Goal: Task Accomplishment & Management: Complete application form

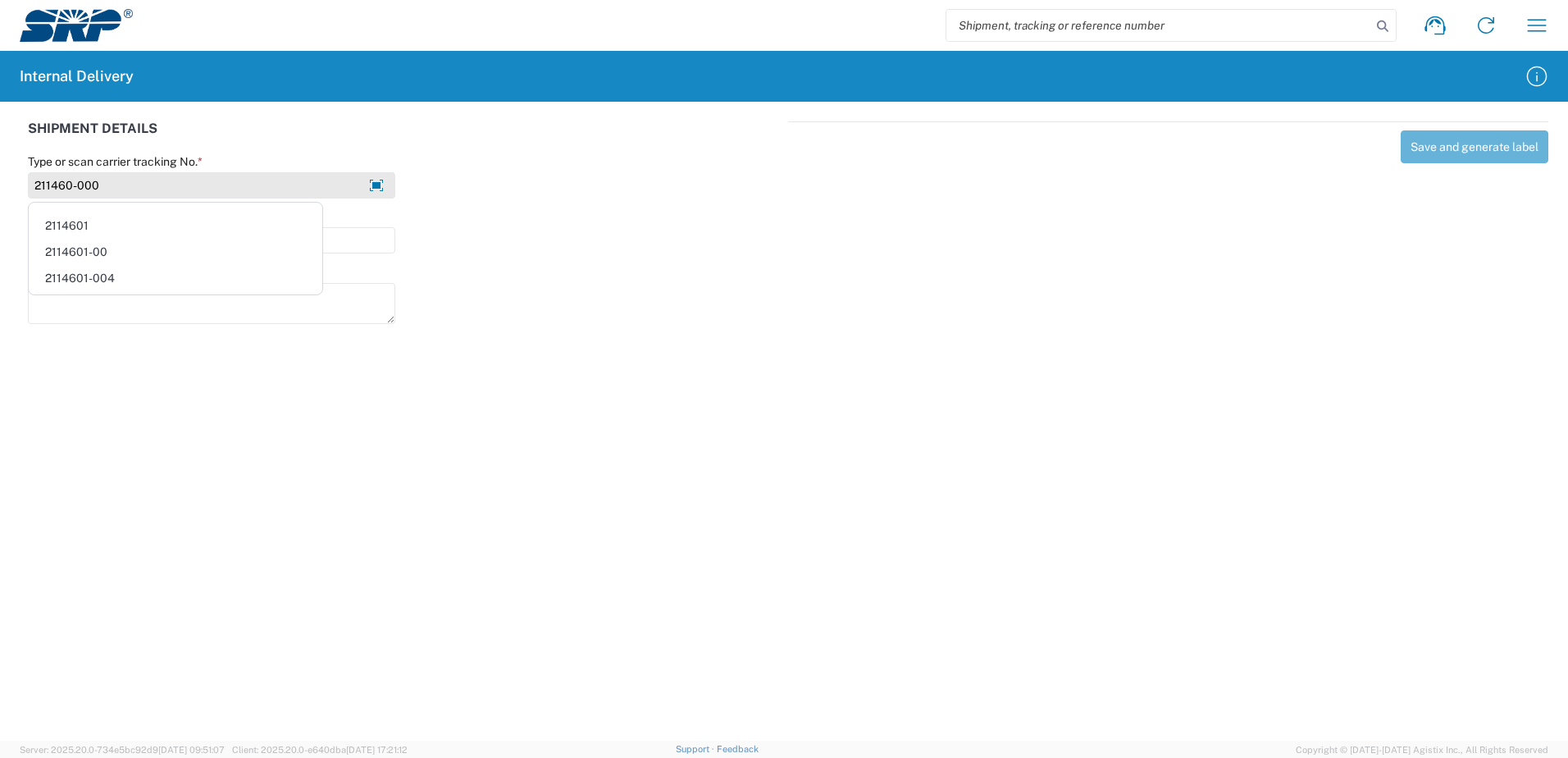
type input "211460-000"
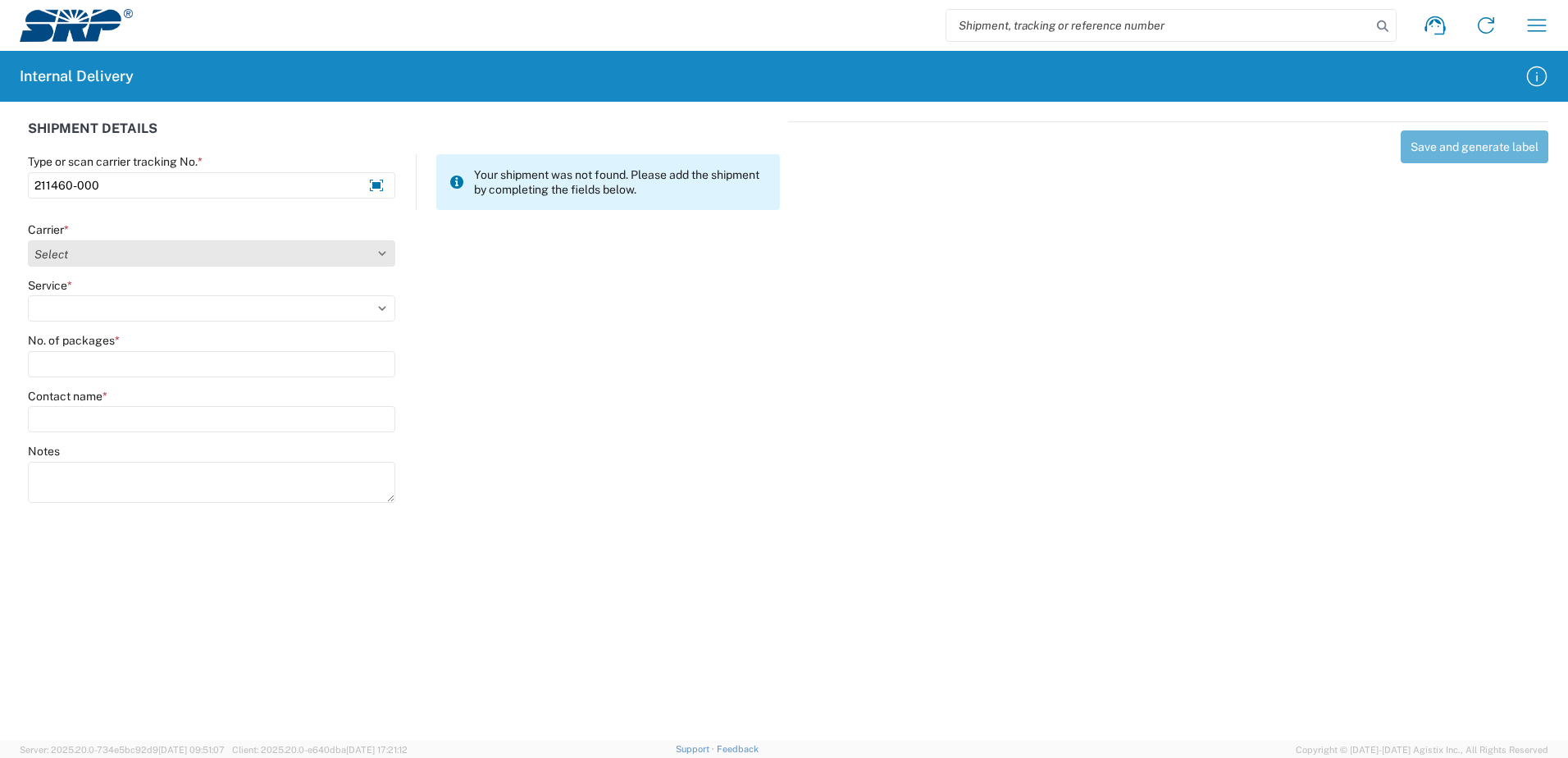
click at [381, 252] on select "Select Amazon Logistics ATI Trucking BC Dimerco Logistics Empire Southwest FedE…" at bounding box center [212, 253] width 368 height 26
select select "18714"
click at [28, 240] on select "Select Amazon Logistics ATI Trucking BC Dimerco Logistics Empire Southwest FedE…" at bounding box center [212, 253] width 368 height 26
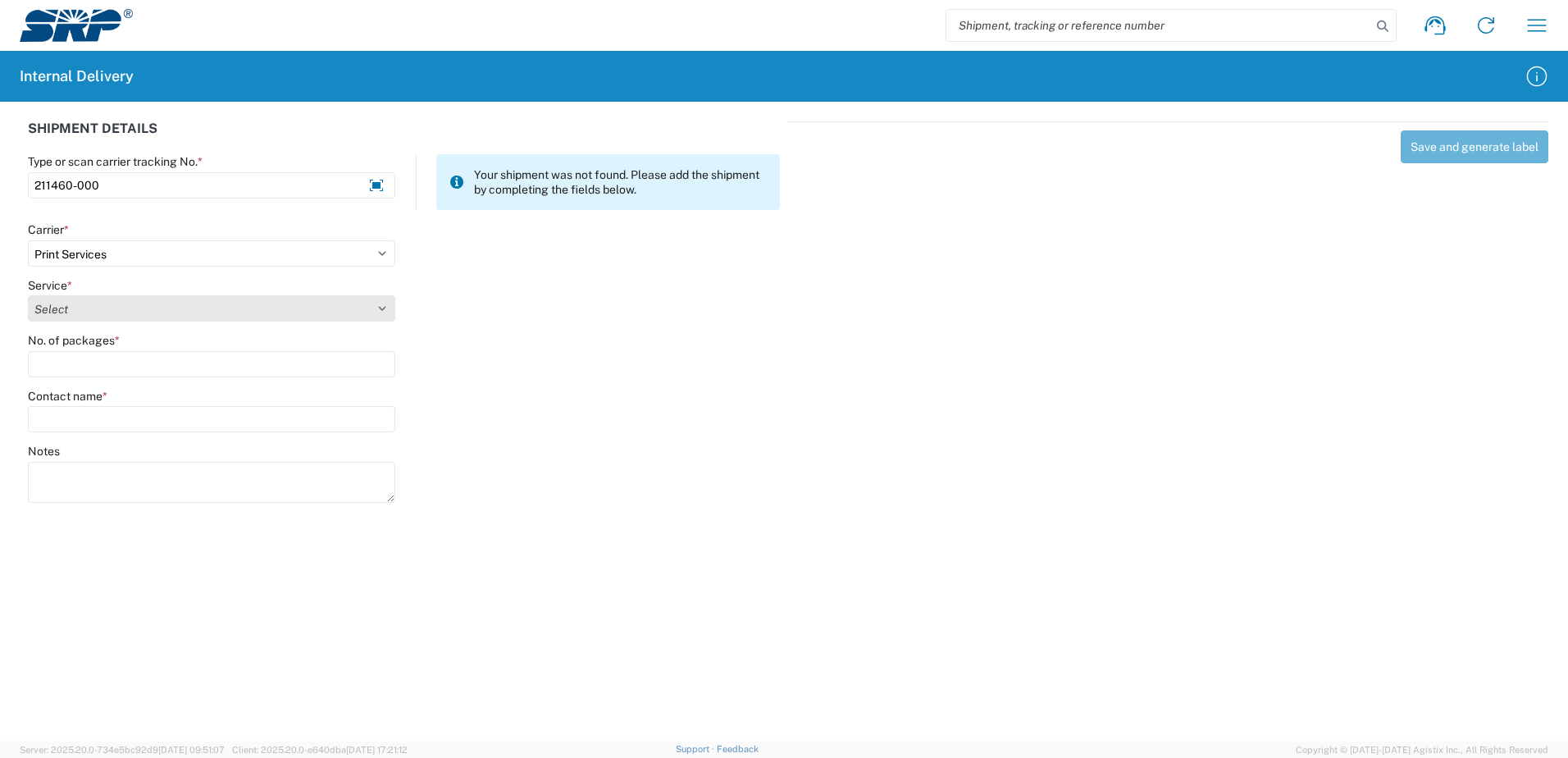
click at [381, 301] on select "Select Ground Inter-office" at bounding box center [212, 308] width 368 height 26
select select "35764"
click at [28, 295] on select "Select Ground Inter-office" at bounding box center [212, 308] width 368 height 26
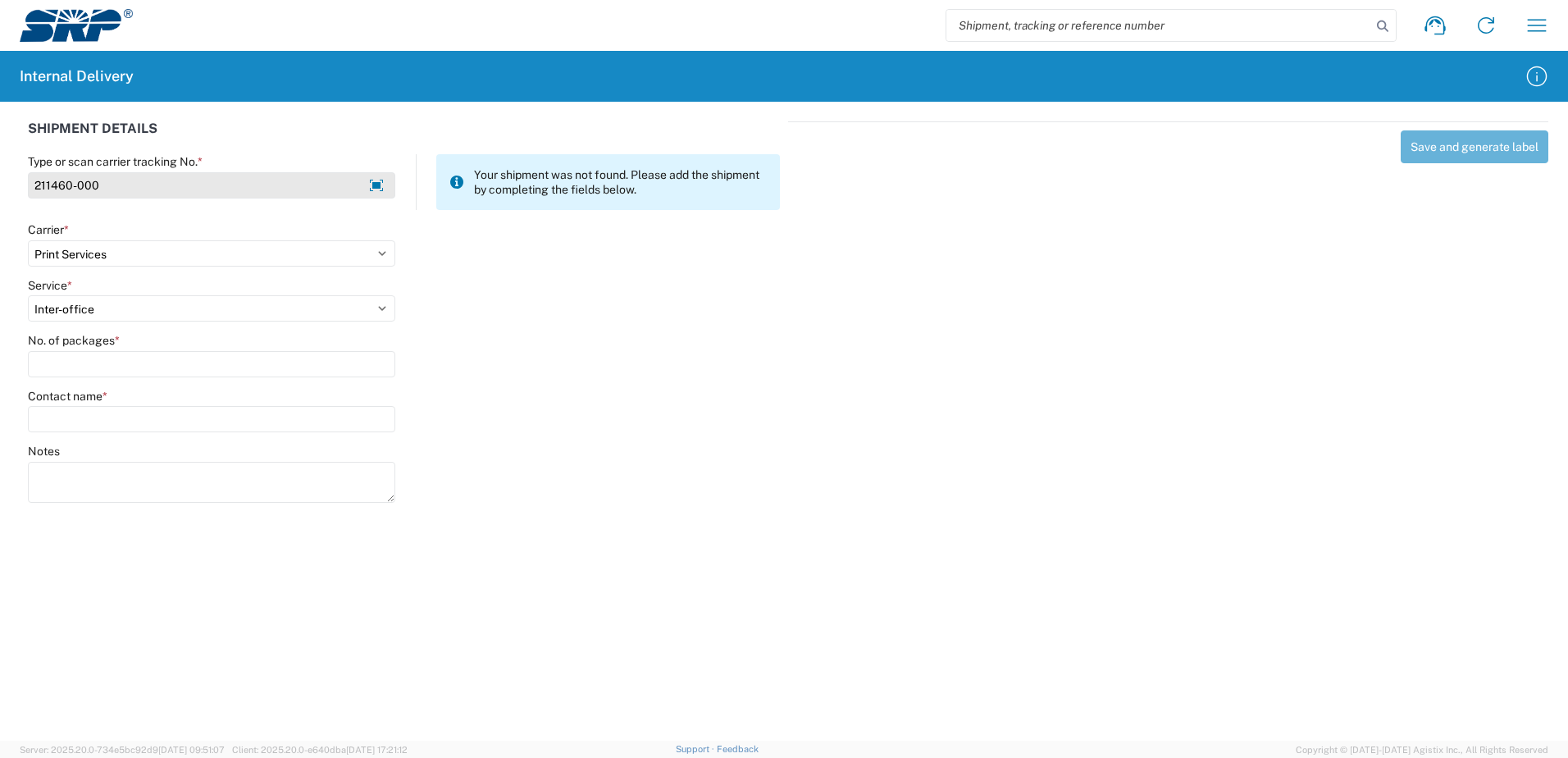
click at [111, 183] on input "211460-000" at bounding box center [212, 185] width 368 height 26
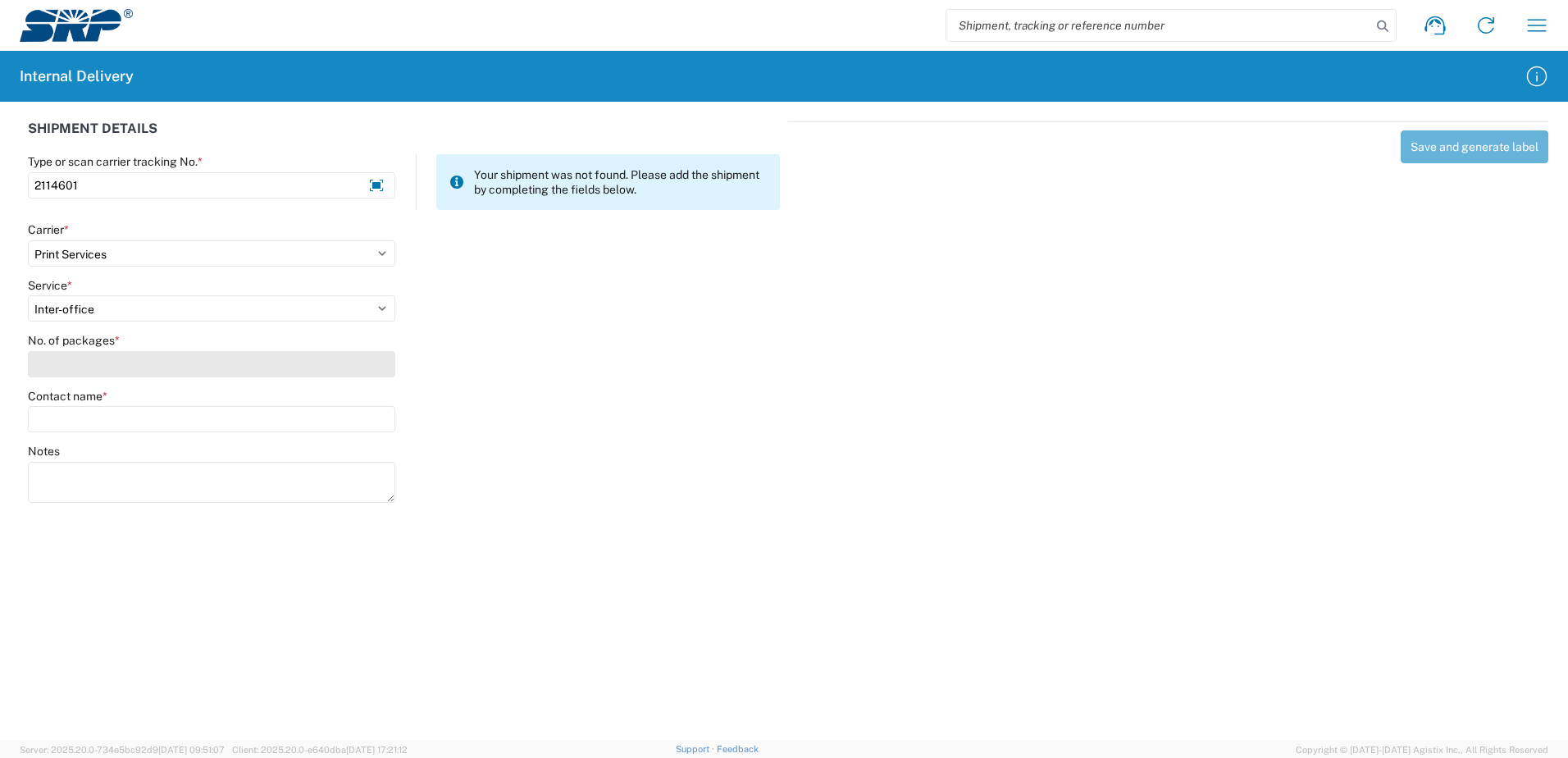
type input "2114601"
click at [285, 373] on input "No. of packages *" at bounding box center [212, 363] width 368 height 26
type input "1"
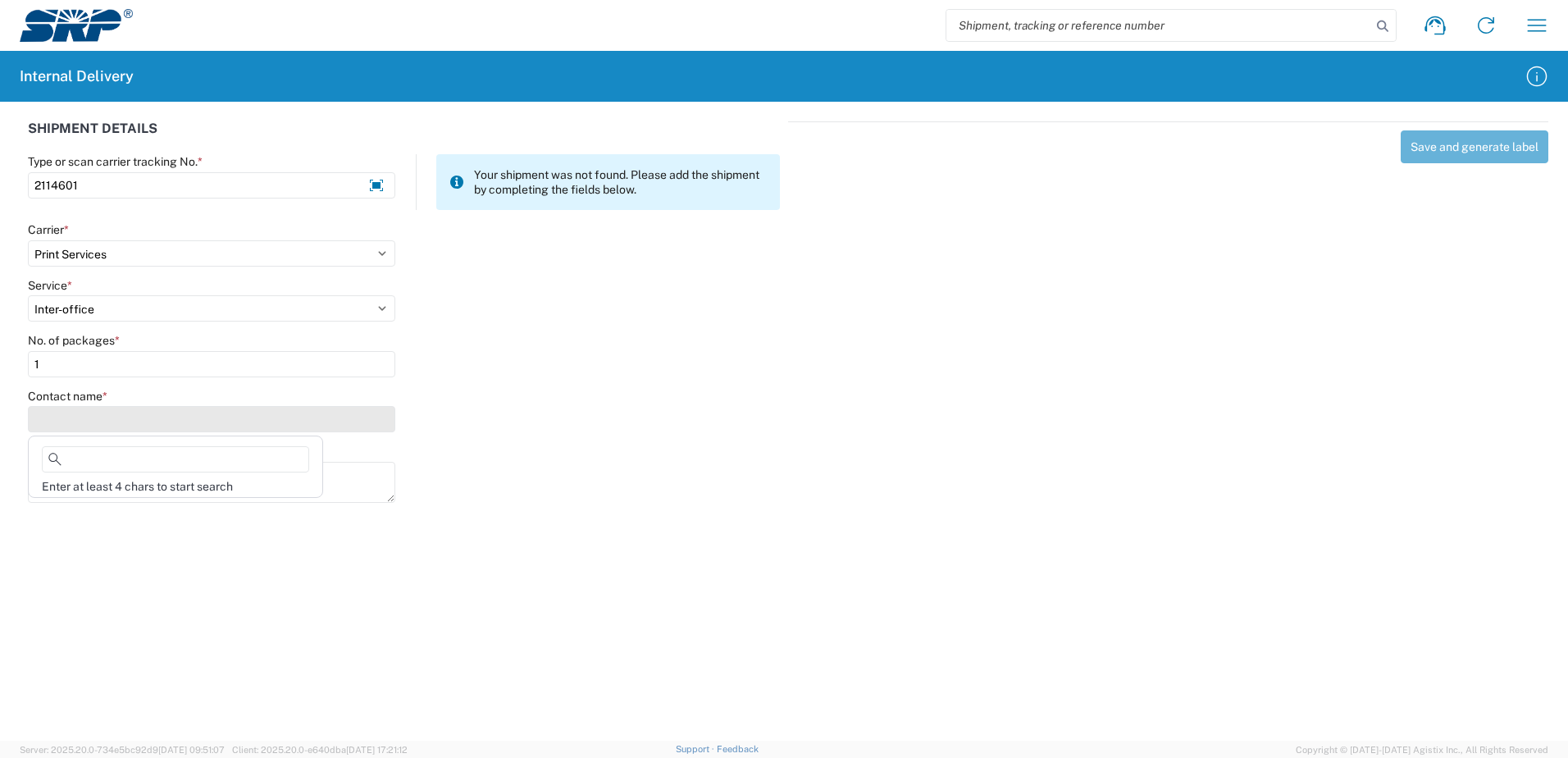
click at [251, 421] on input "Contact name *" at bounding box center [212, 419] width 368 height 26
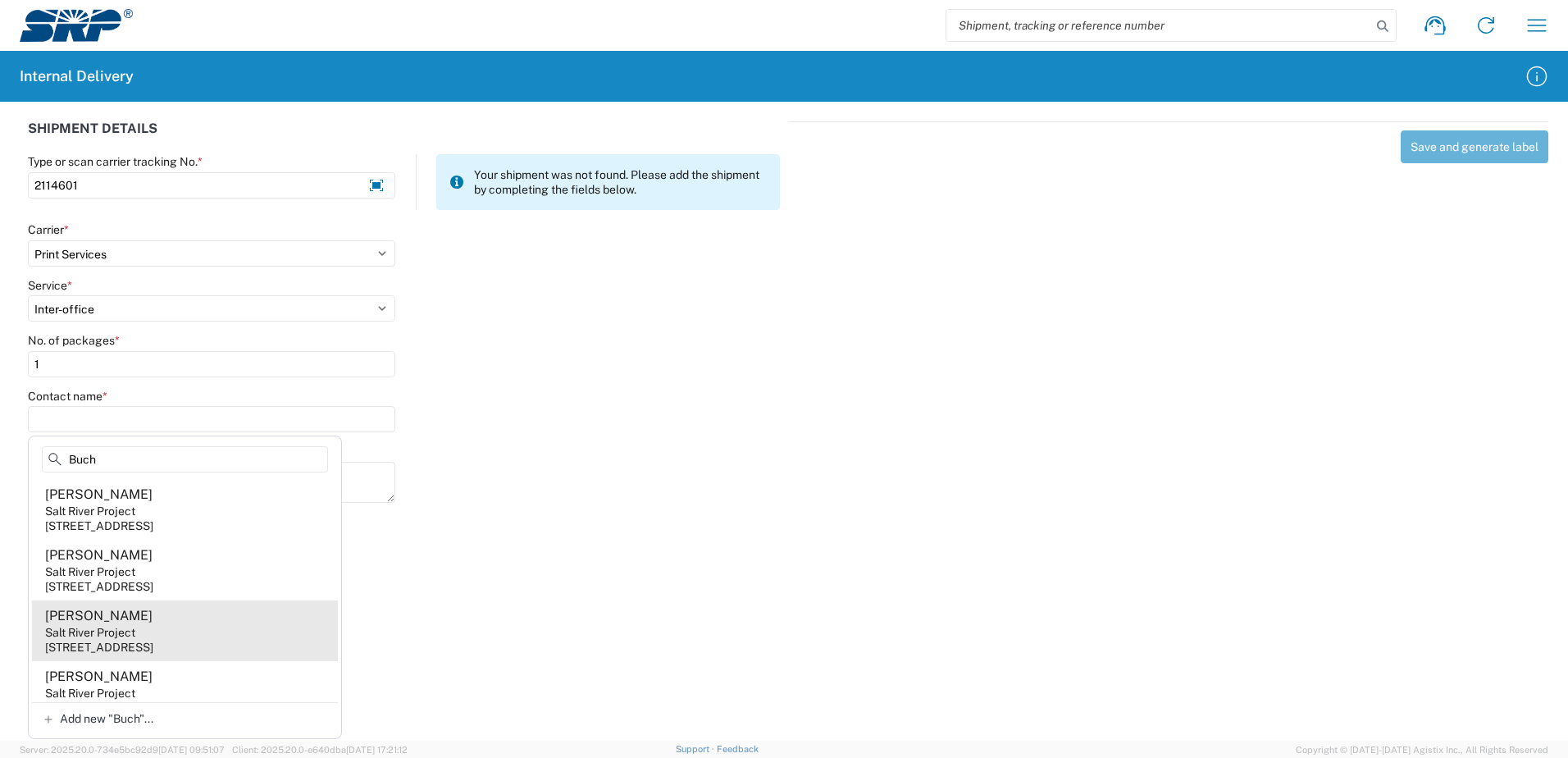
type input "Buch"
click at [154, 644] on div "[STREET_ADDRESS]" at bounding box center [99, 647] width 108 height 15
type input "[PERSON_NAME]"
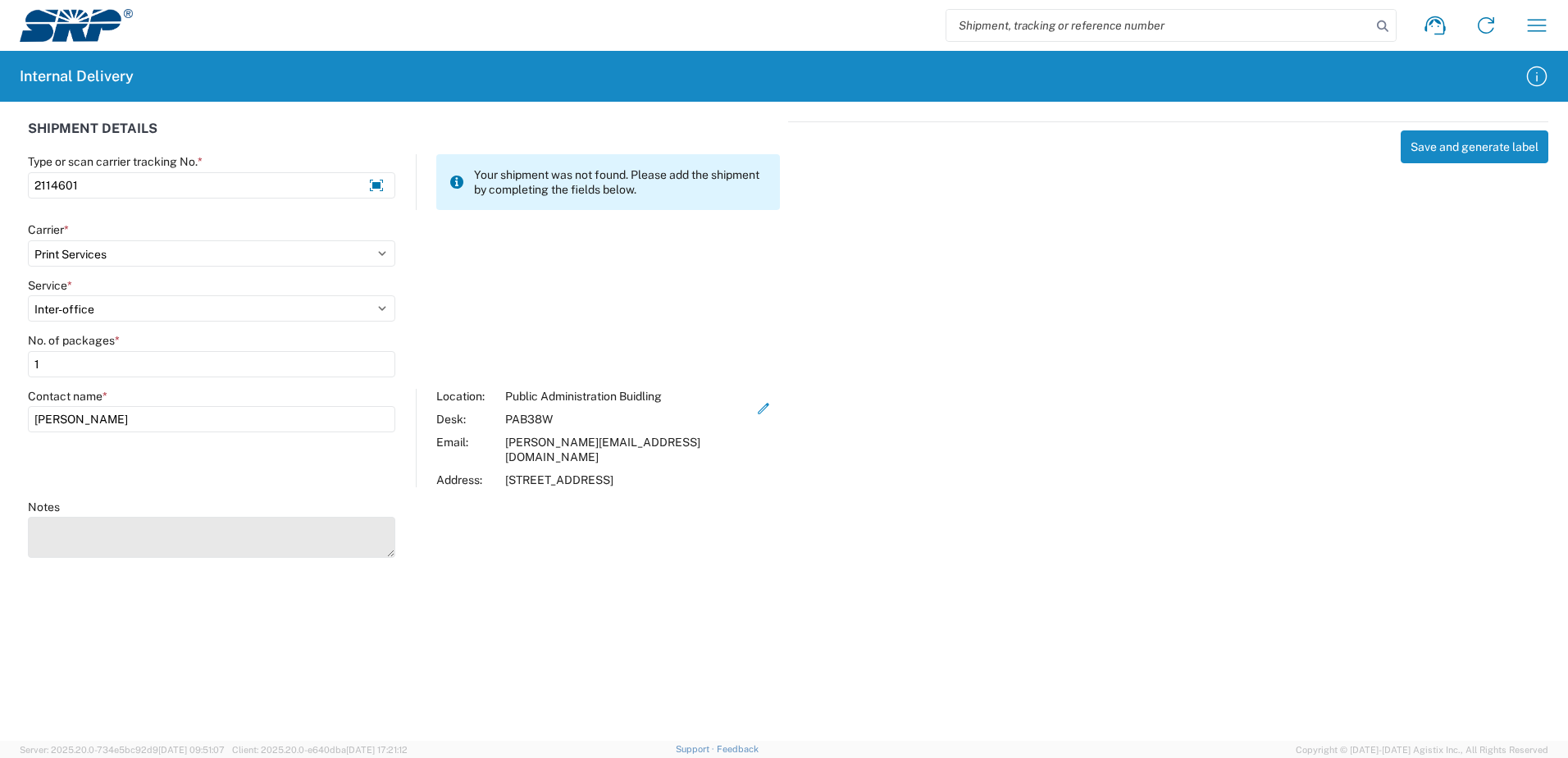
click at [89, 525] on textarea "Notes" at bounding box center [212, 536] width 368 height 41
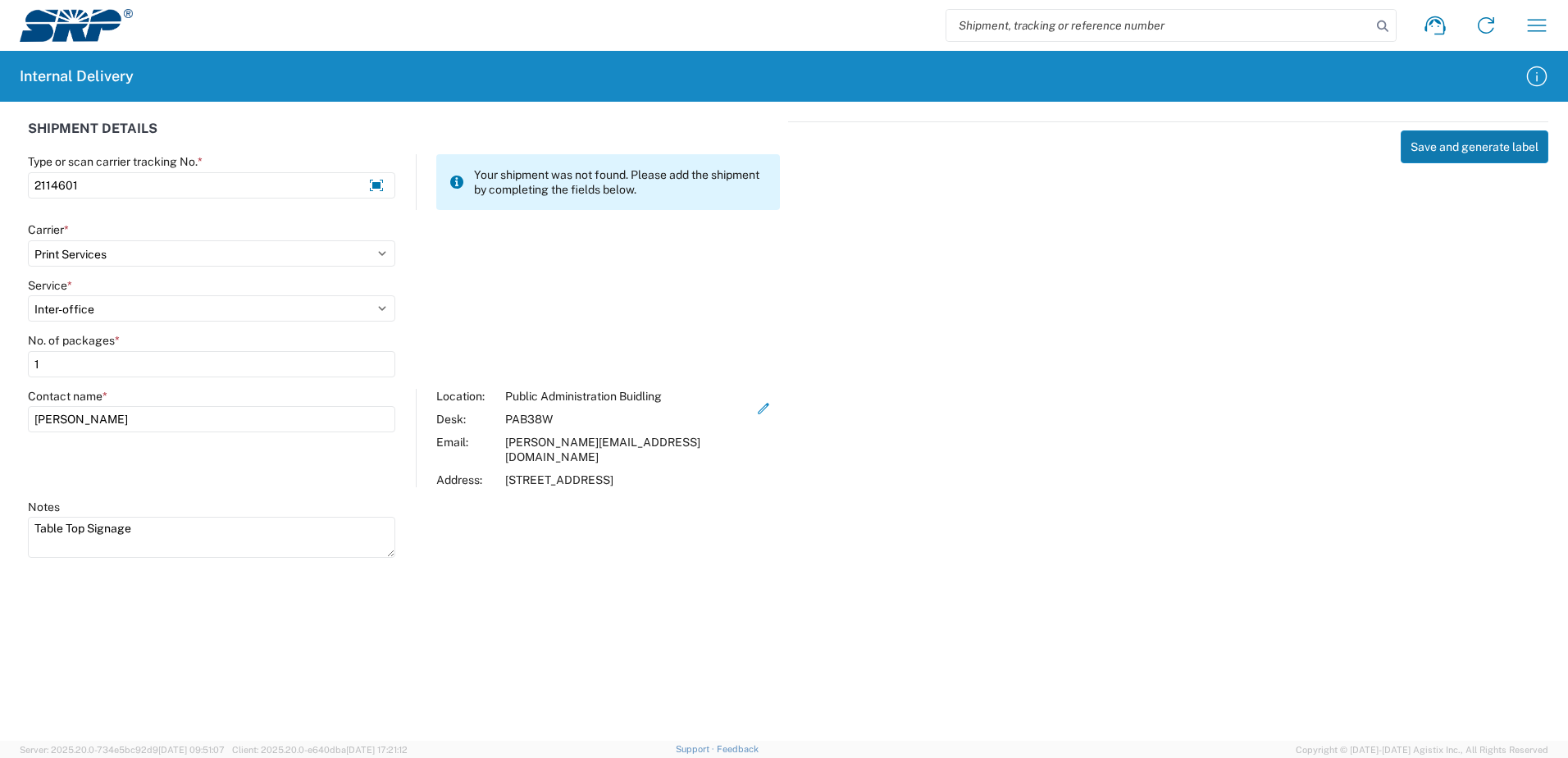
type textarea "Table Top Signage"
click at [1461, 155] on button "Save and generate label" at bounding box center [1475, 146] width 148 height 33
click at [1461, 155] on button "Save and generate label" at bounding box center [1475, 146] width 148 height 33
click at [81, 179] on input "2114601" at bounding box center [212, 185] width 368 height 26
type input "2114601-000"
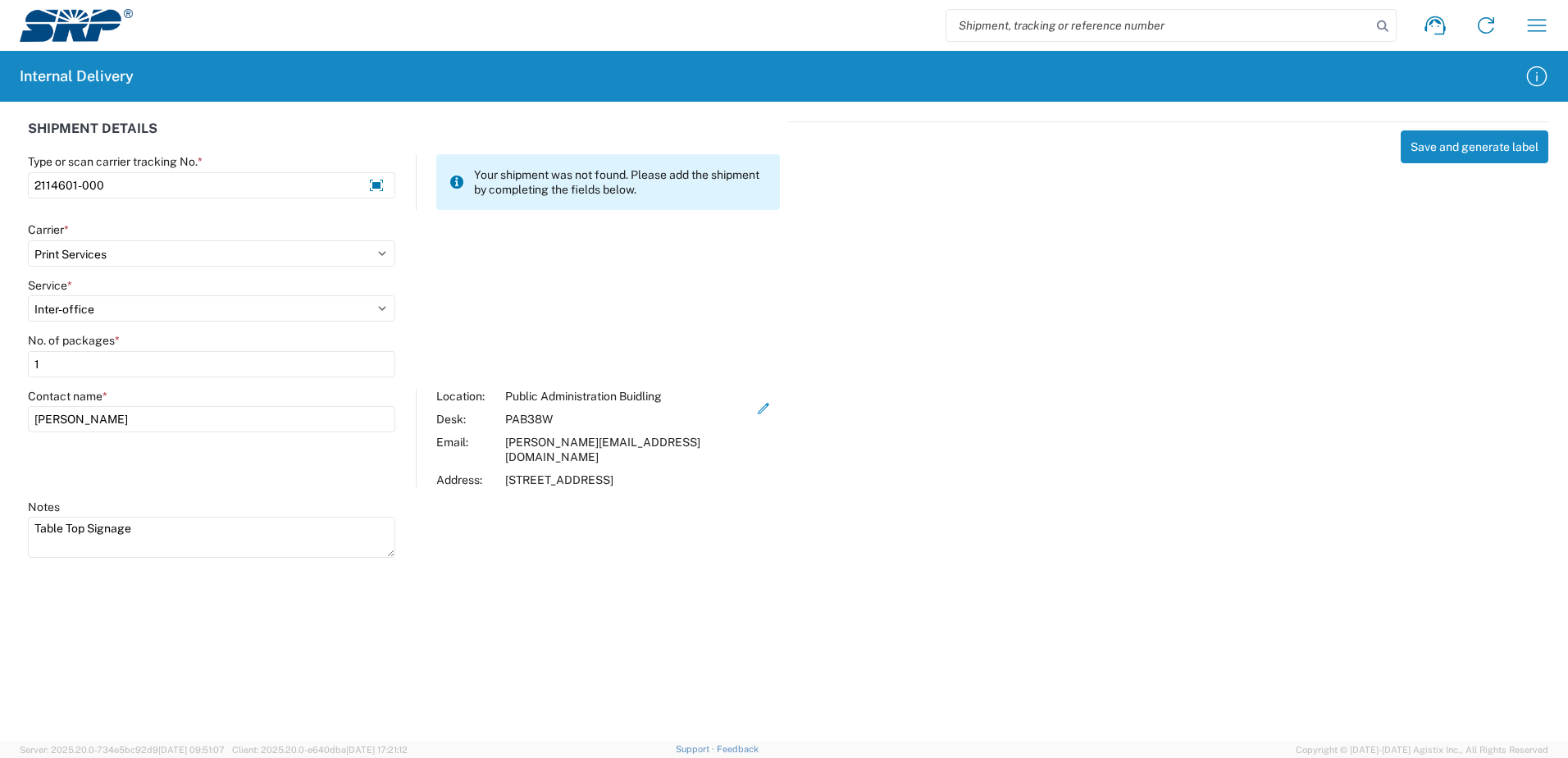
click at [1426, 700] on agx-forms-host "Shipment request Shipment tracking Internal delivery Transit update My profile …" at bounding box center [784, 379] width 1568 height 758
click at [1427, 139] on button "Save and generate label" at bounding box center [1475, 146] width 148 height 33
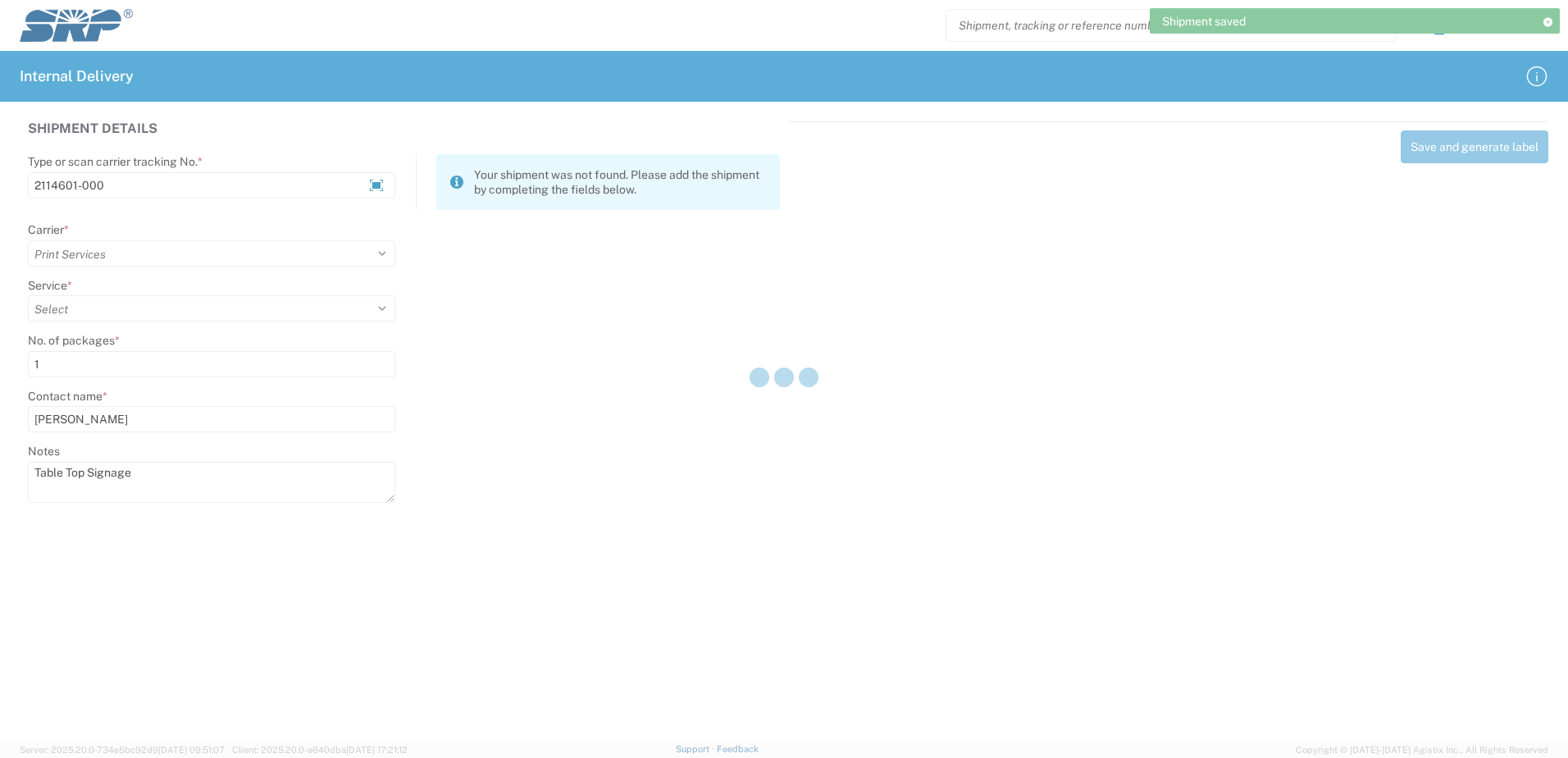
select select
